Goal: Navigation & Orientation: Find specific page/section

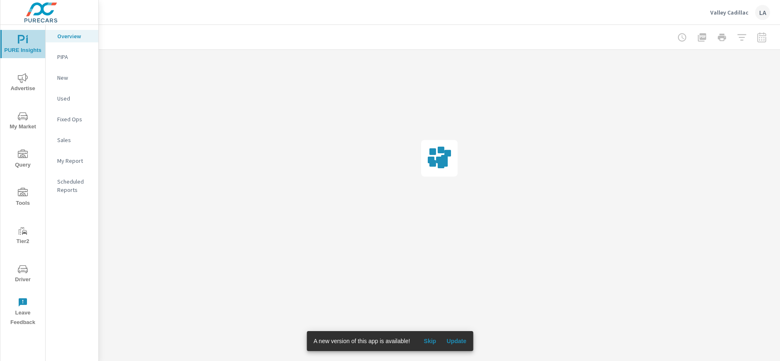
click at [18, 36] on icon "nav menu" at bounding box center [21, 39] width 7 height 9
click at [11, 85] on span "Advertise" at bounding box center [23, 83] width 40 height 20
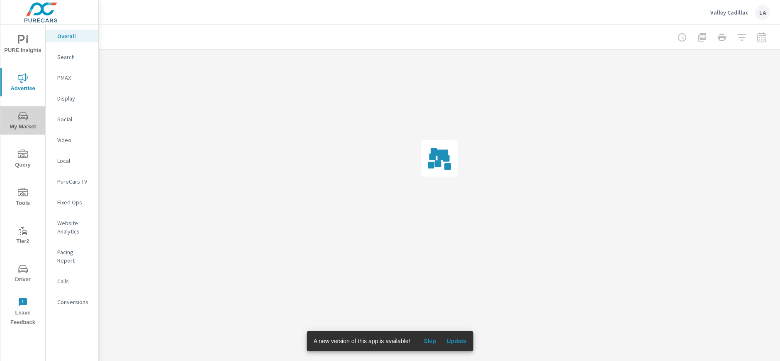
click at [23, 120] on icon "nav menu" at bounding box center [23, 116] width 10 height 10
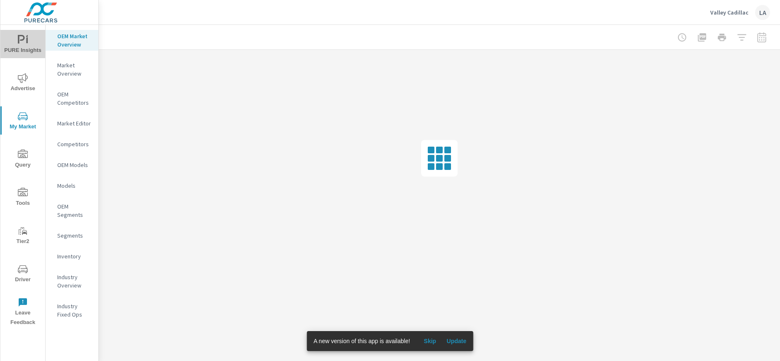
click at [22, 42] on icon "nav menu" at bounding box center [23, 40] width 10 height 10
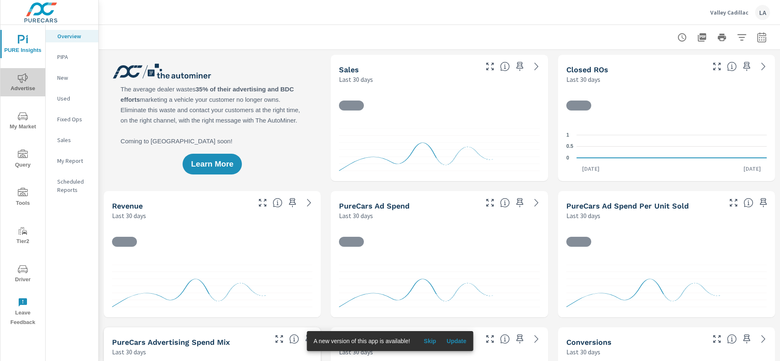
click at [22, 83] on span "Advertise" at bounding box center [23, 83] width 40 height 20
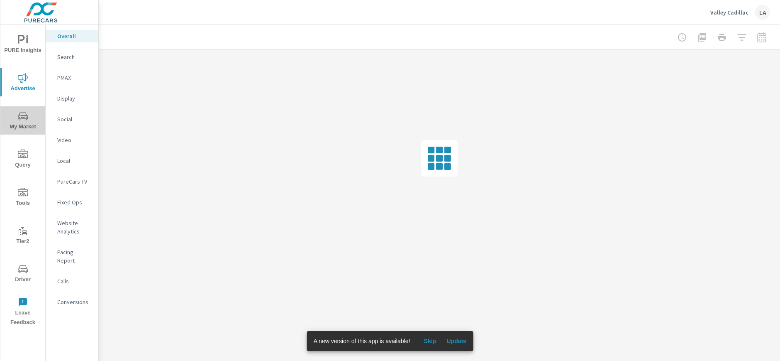
click at [21, 131] on span "My Market" at bounding box center [23, 121] width 40 height 20
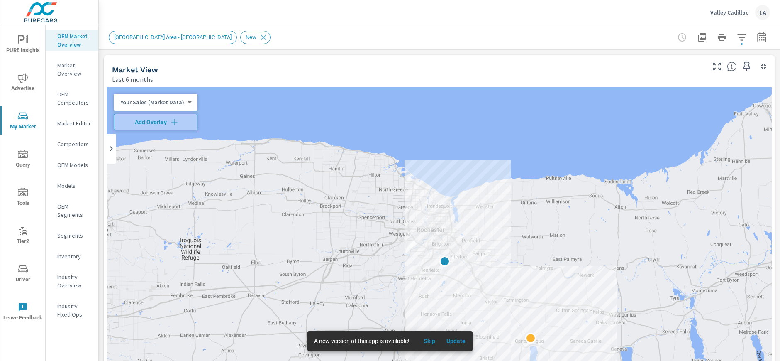
click at [27, 153] on icon "nav menu" at bounding box center [23, 153] width 10 height 8
